Goal: Information Seeking & Learning: Learn about a topic

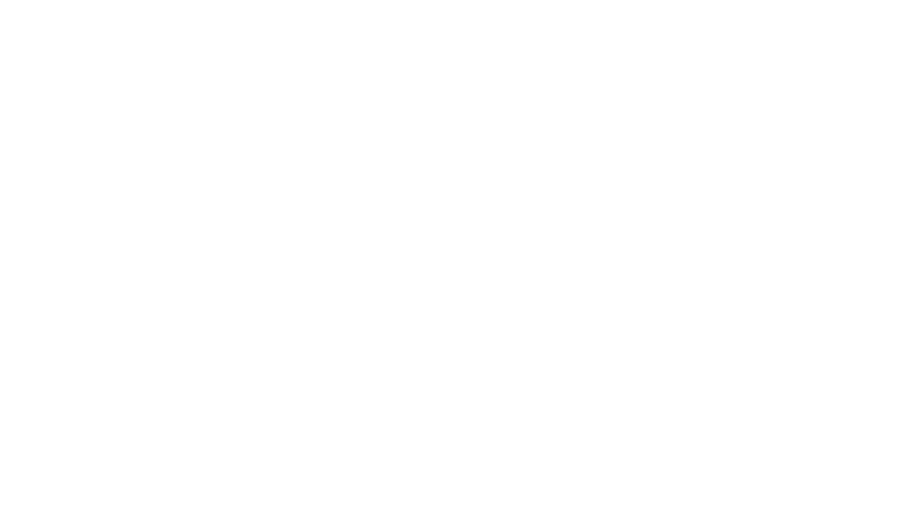
scroll to position [10141, 0]
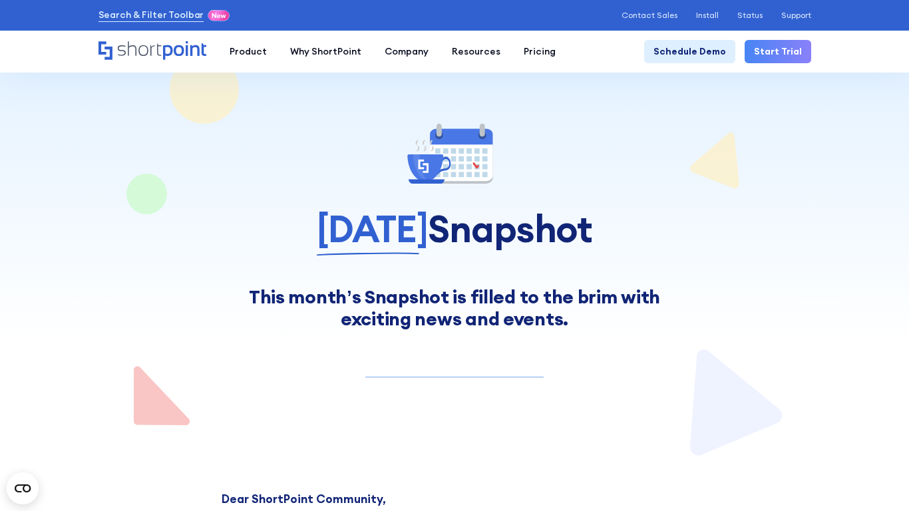
scroll to position [7771, 0]
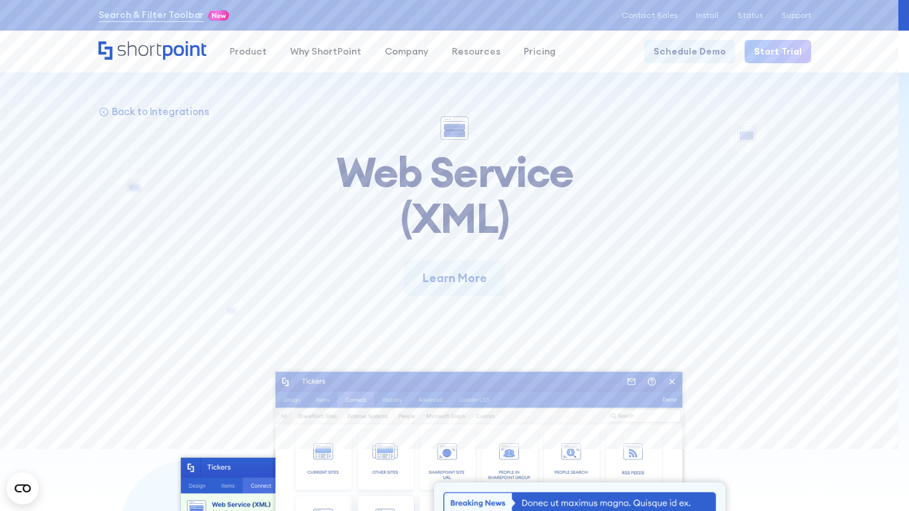
scroll to position [8006, 0]
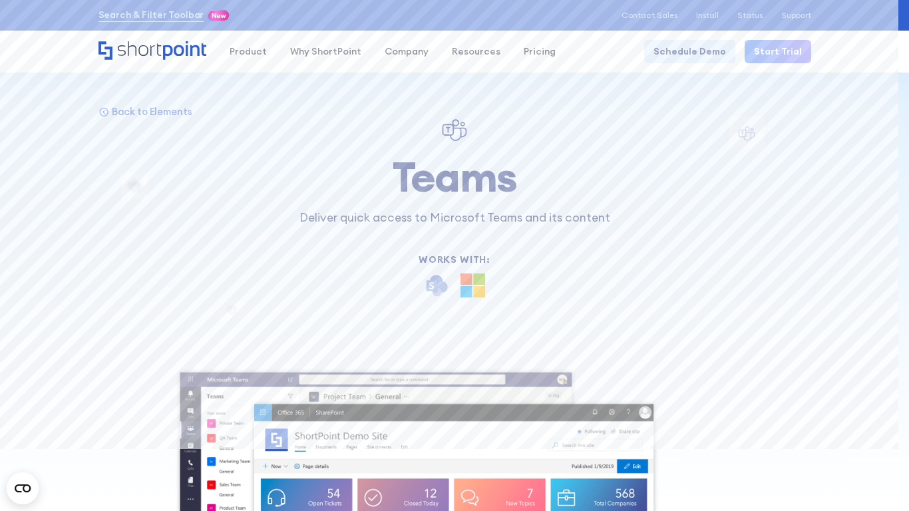
scroll to position [14621, 0]
